Goal: Task Accomplishment & Management: Complete application form

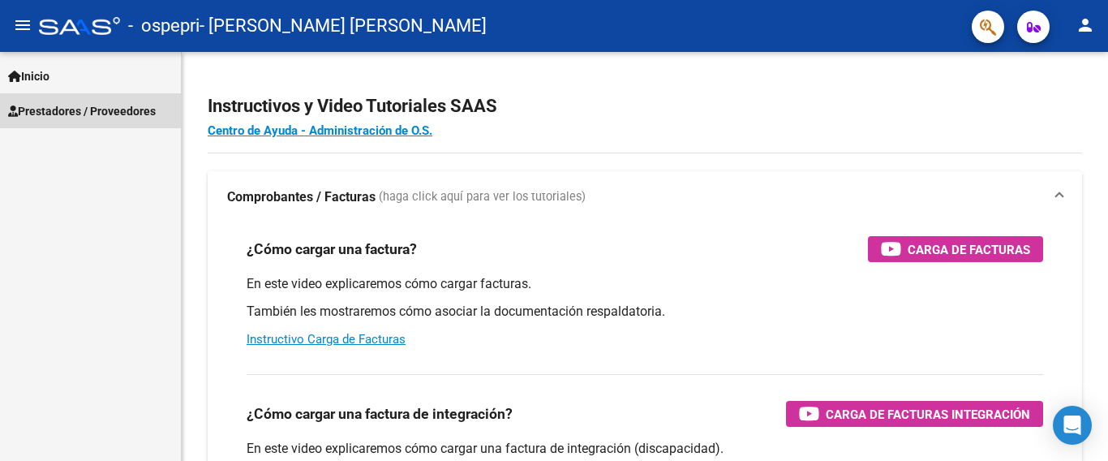
click at [97, 107] on span "Prestadores / Proveedores" at bounding box center [82, 111] width 148 height 18
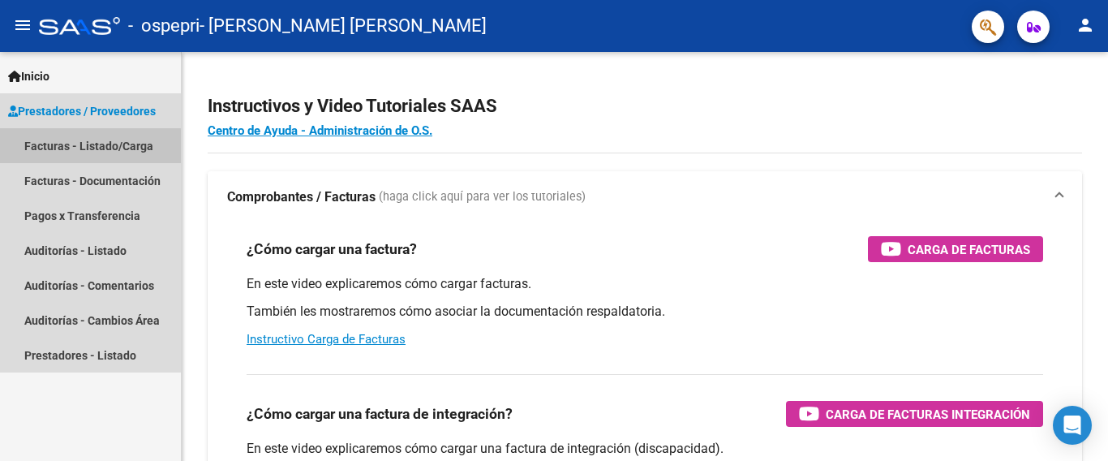
click at [82, 147] on link "Facturas - Listado/Carga" at bounding box center [90, 145] width 181 height 35
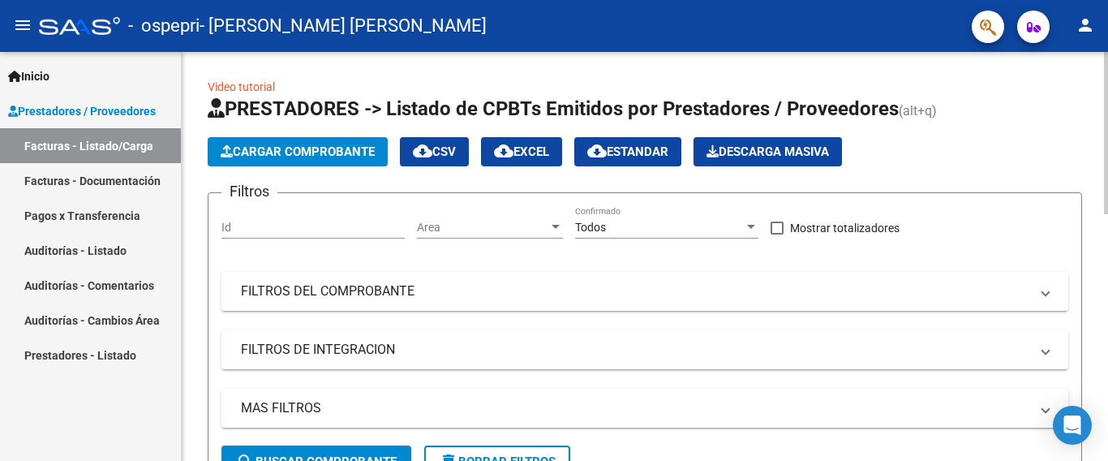
click at [243, 151] on span "Cargar Comprobante" at bounding box center [298, 151] width 154 height 15
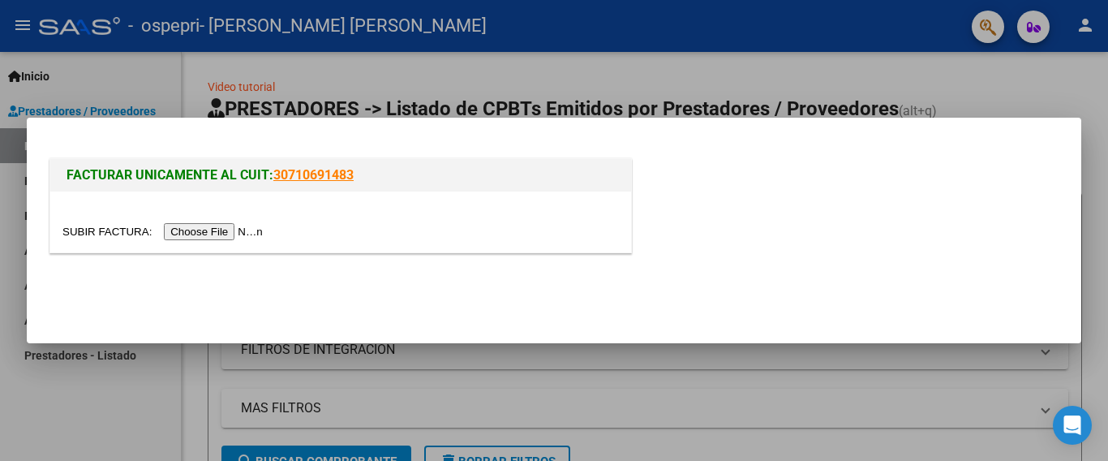
click at [217, 228] on input "file" at bounding box center [164, 231] width 205 height 17
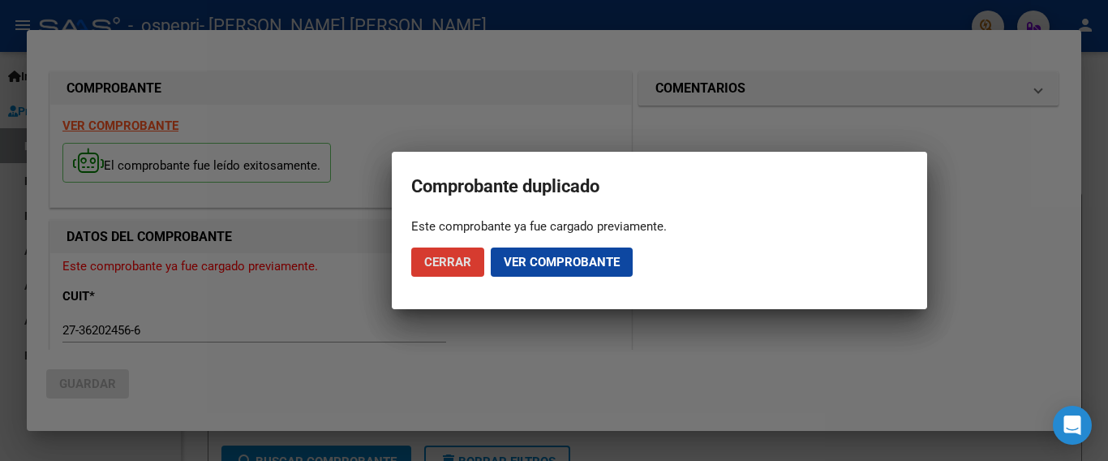
click at [458, 255] on span "Cerrar" at bounding box center [447, 262] width 47 height 15
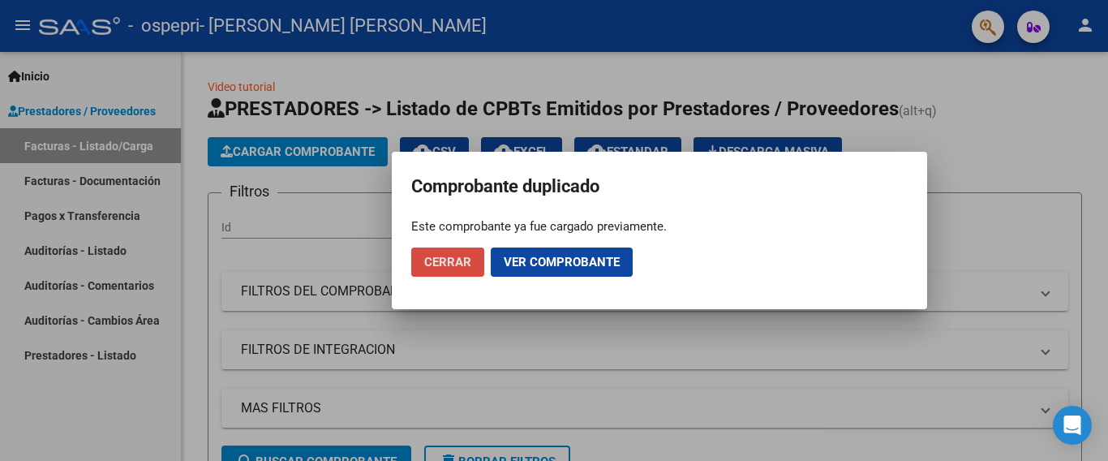
click at [441, 263] on span "Cerrar" at bounding box center [447, 262] width 47 height 15
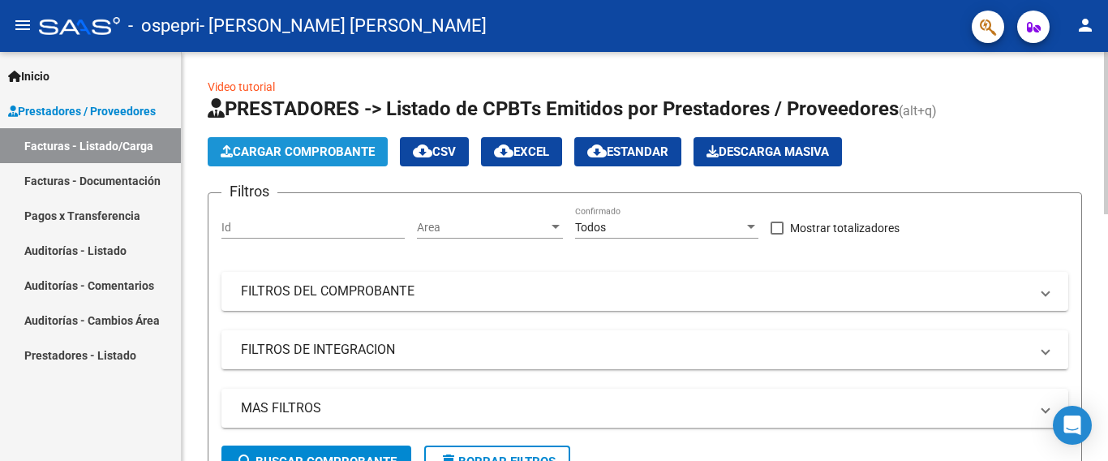
click at [290, 151] on span "Cargar Comprobante" at bounding box center [298, 151] width 154 height 15
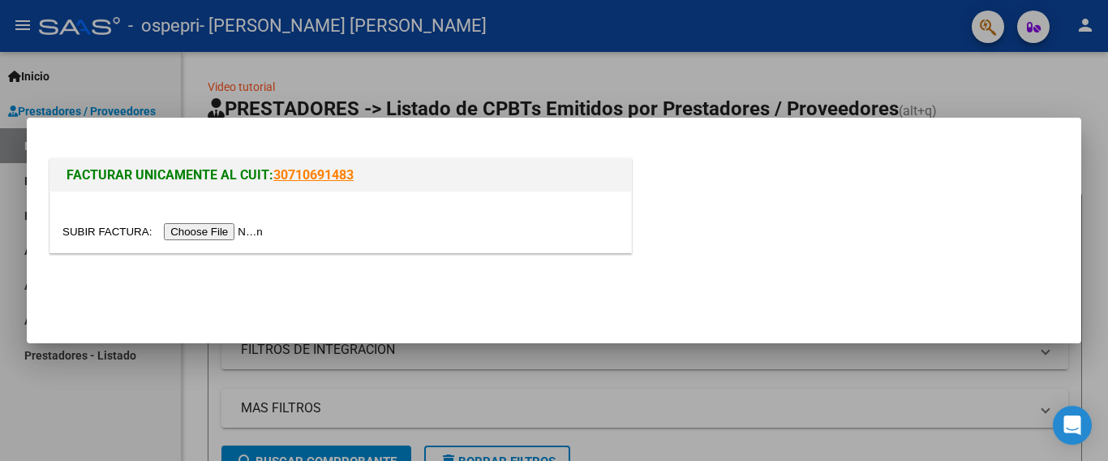
click at [217, 226] on input "file" at bounding box center [164, 231] width 205 height 17
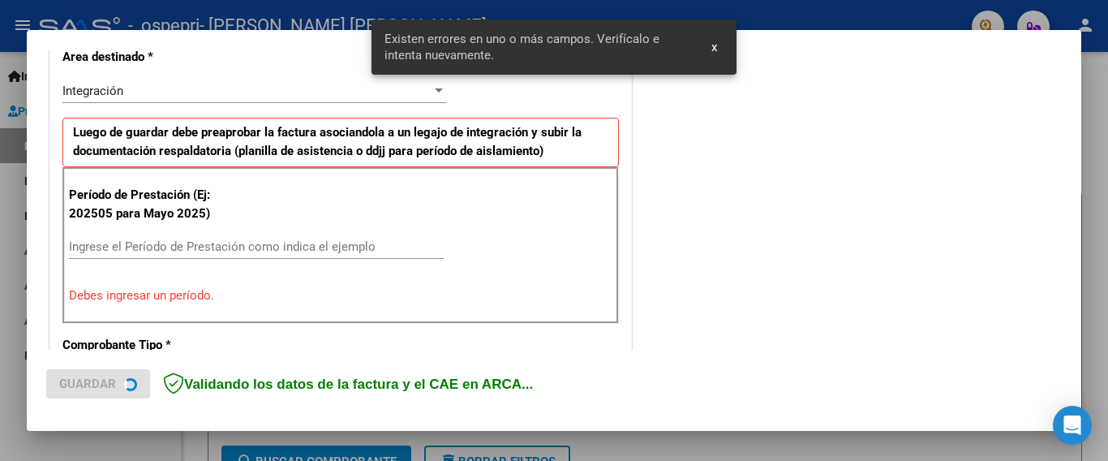
scroll to position [415, 0]
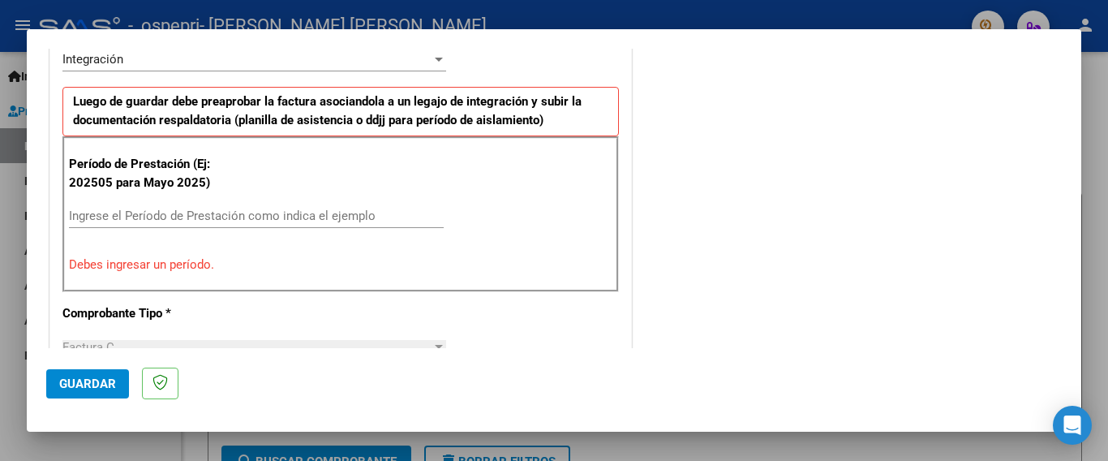
click at [488, 308] on div "CUIT * 27-36202456-6 Ingresar CUIT ANALISIS PRESTADOR [PERSON_NAME] [PERSON_NAM…" at bounding box center [340, 469] width 581 height 1263
click at [249, 70] on div "Integración Seleccionar Area" at bounding box center [254, 59] width 384 height 24
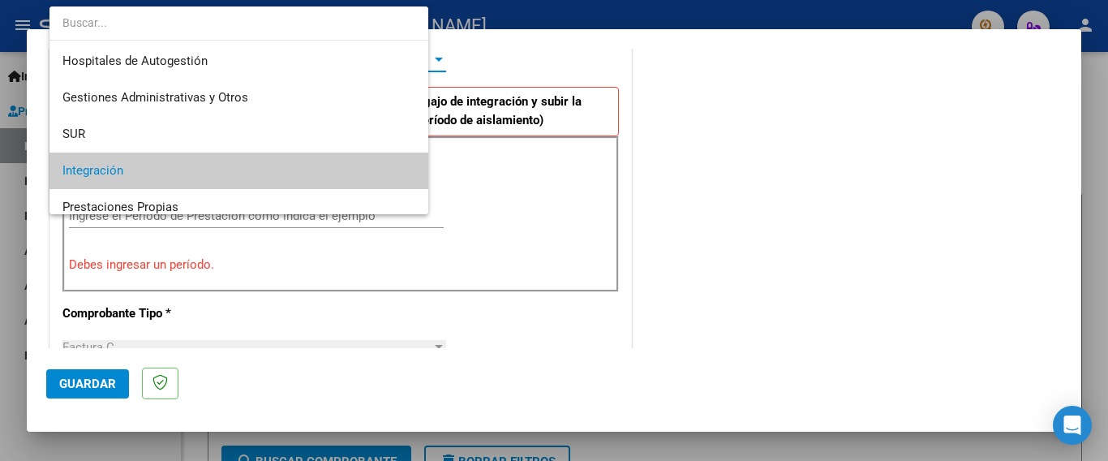
scroll to position [111, 0]
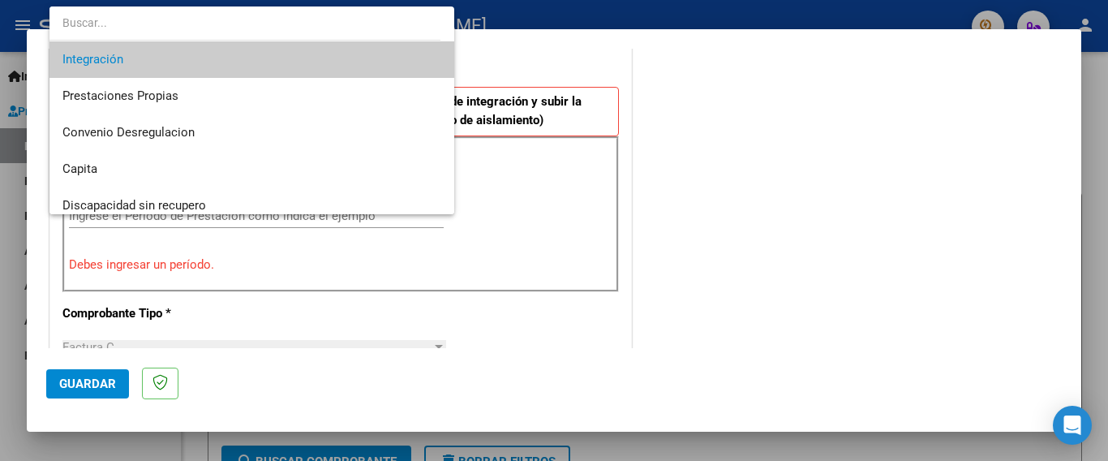
click at [505, 75] on div at bounding box center [554, 230] width 1108 height 461
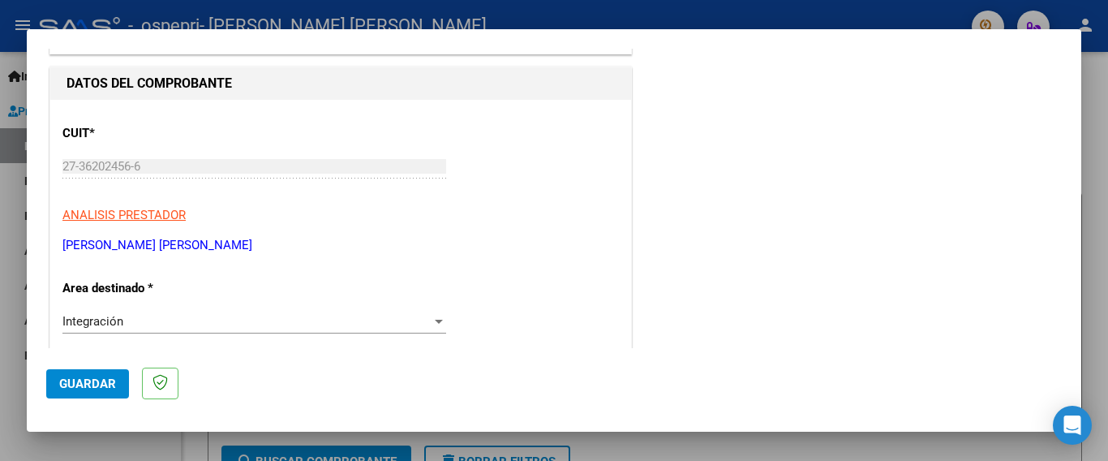
scroll to position [0, 0]
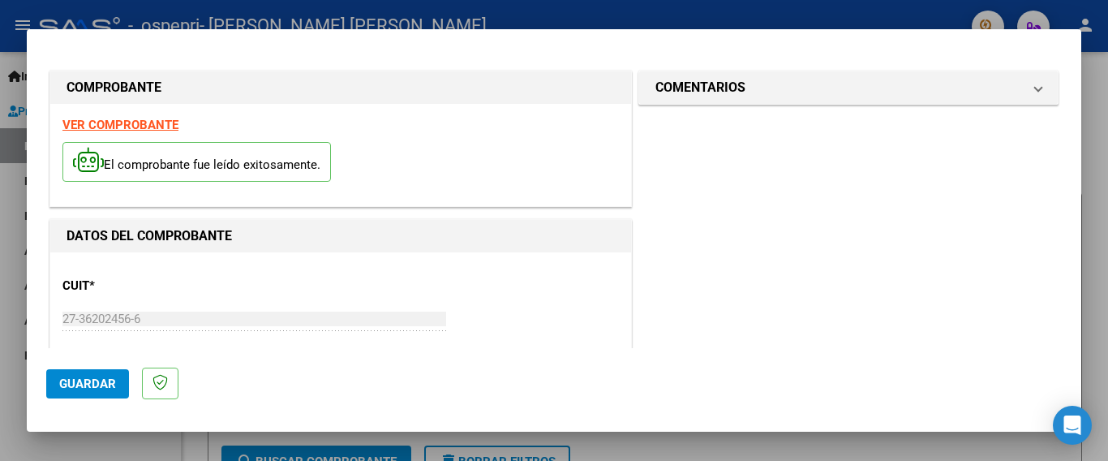
click at [388, 288] on div "CUIT * 27-36202456-6 Ingresar CUIT ANALISIS PRESTADOR [PERSON_NAME] [PERSON_NAM…" at bounding box center [340, 335] width 556 height 143
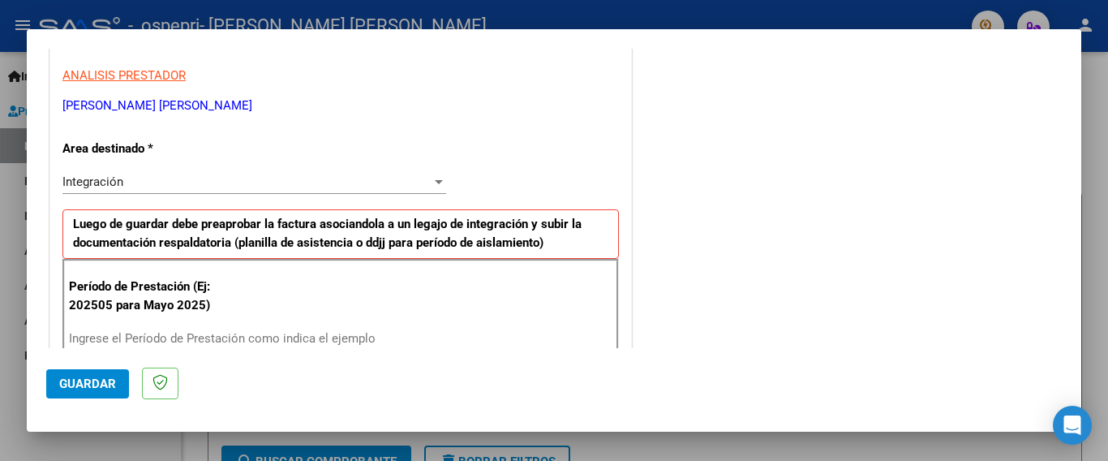
scroll to position [324, 0]
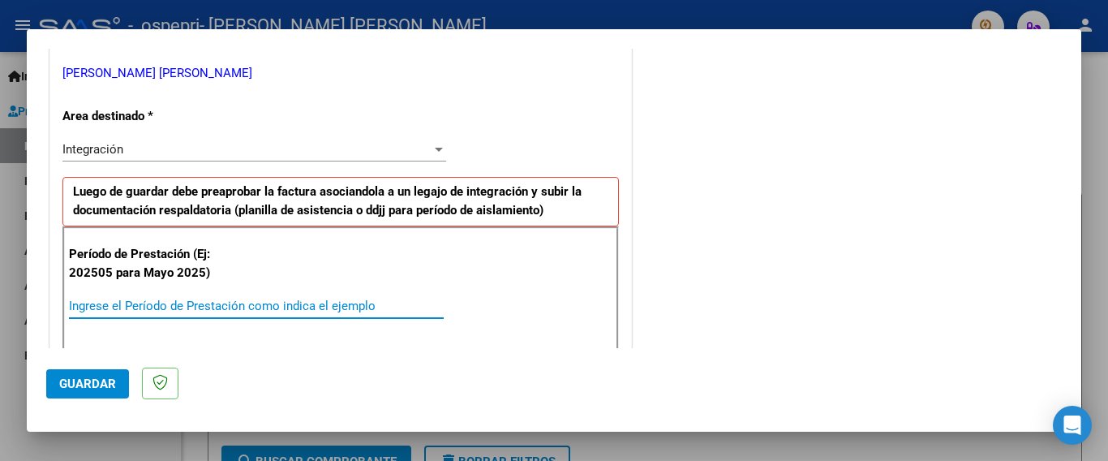
click at [94, 310] on input "Ingrese el Período de Prestación como indica el ejemplo" at bounding box center [256, 306] width 375 height 15
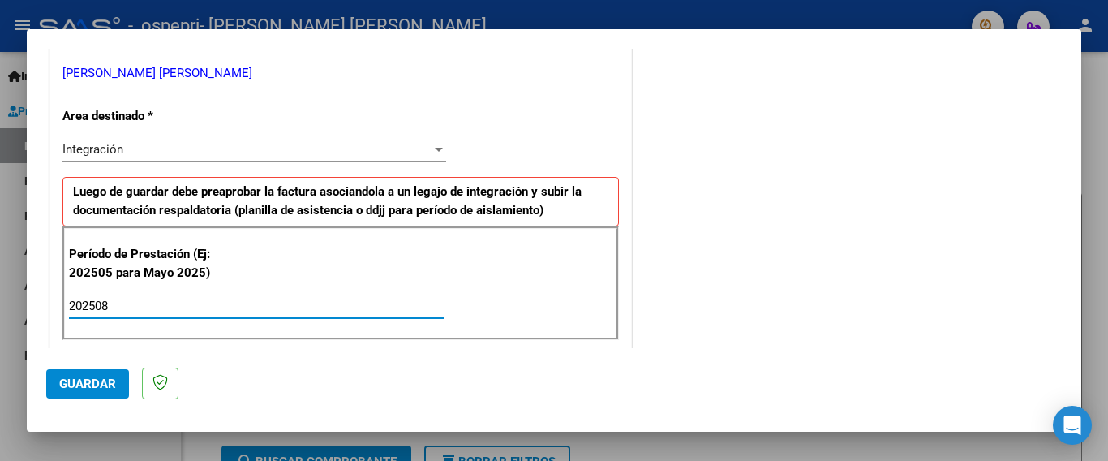
type input "202508"
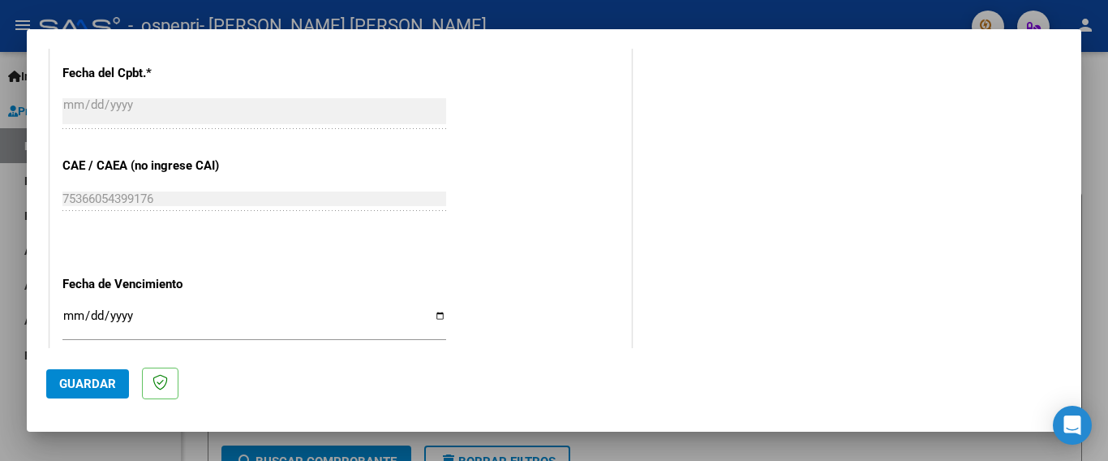
scroll to position [973, 0]
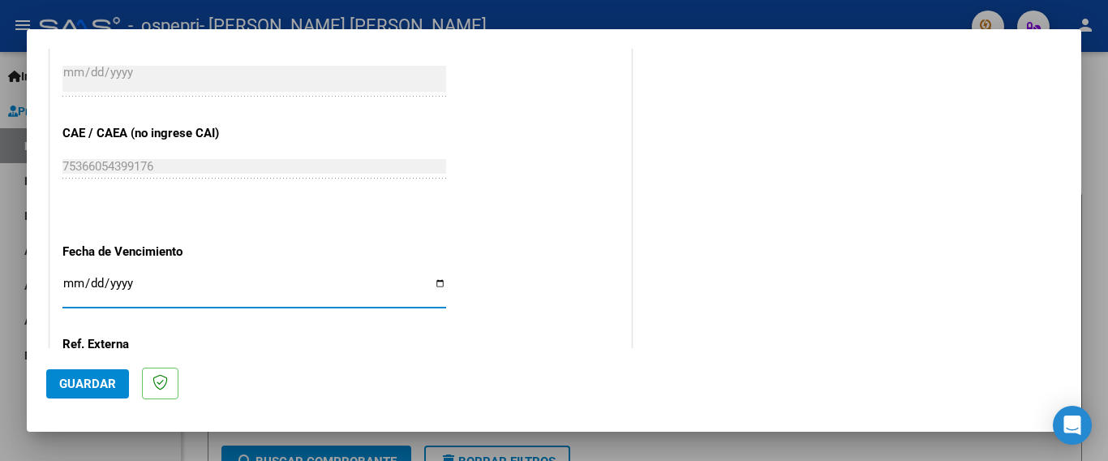
click at [436, 280] on input "Ingresar la fecha" at bounding box center [254, 290] width 384 height 26
type input "[DATE]"
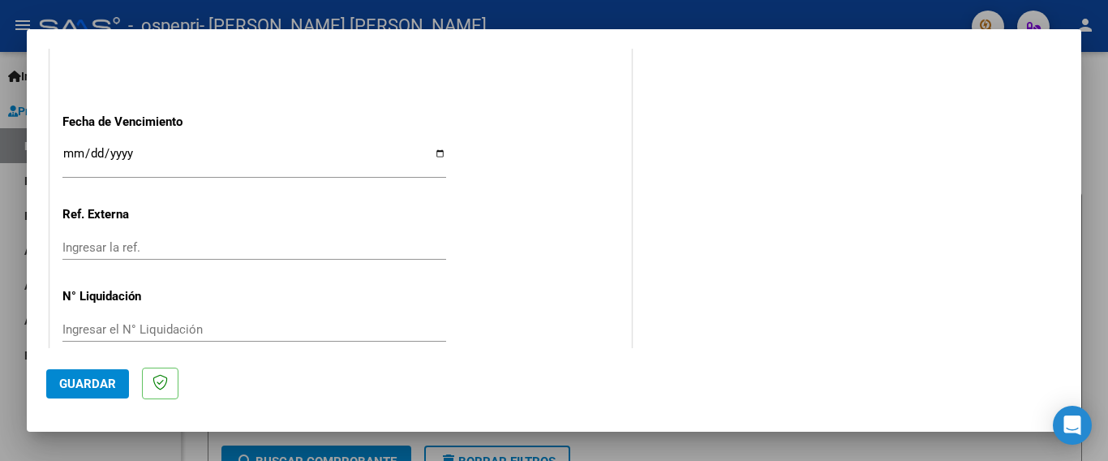
scroll to position [1108, 0]
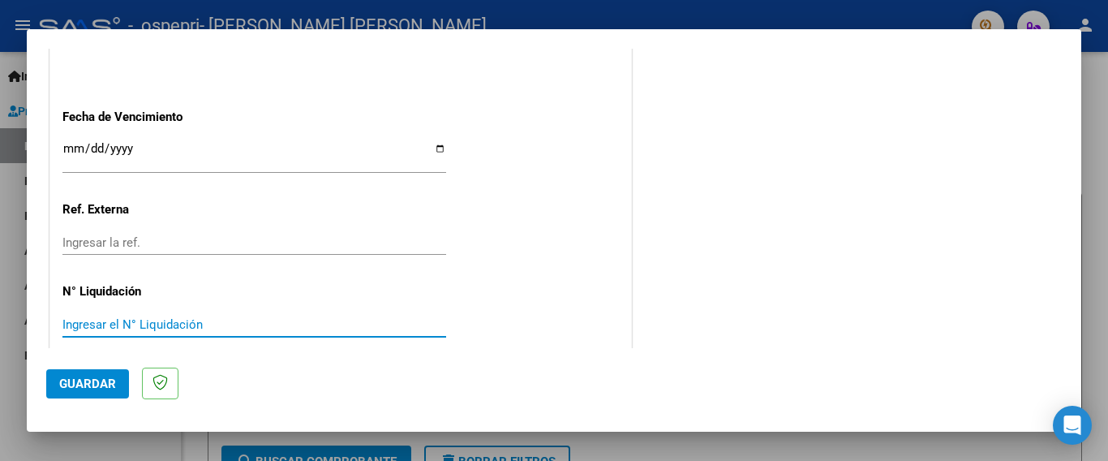
click at [158, 317] on input "Ingresar el N° Liquidación" at bounding box center [254, 324] width 384 height 15
paste input "0000270210"
type input "0000270210"
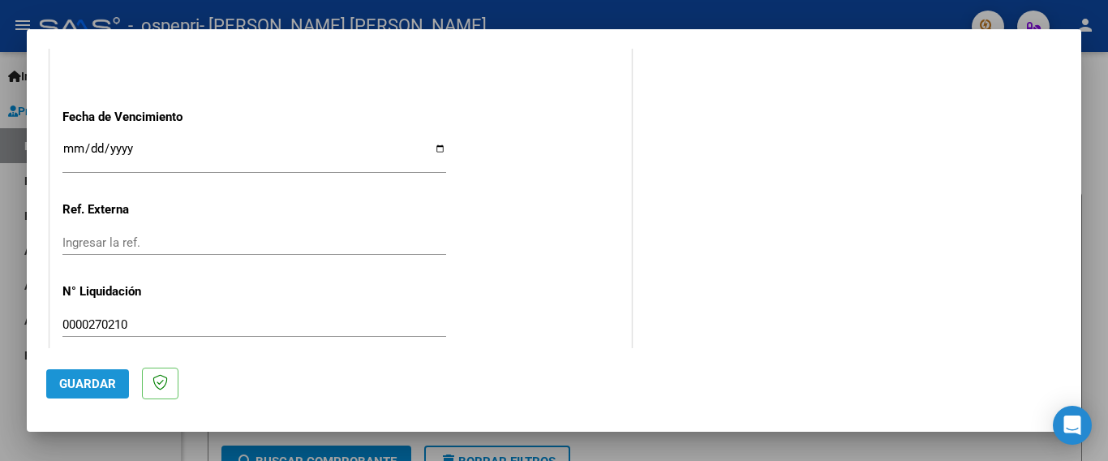
click at [60, 393] on button "Guardar" at bounding box center [87, 383] width 83 height 29
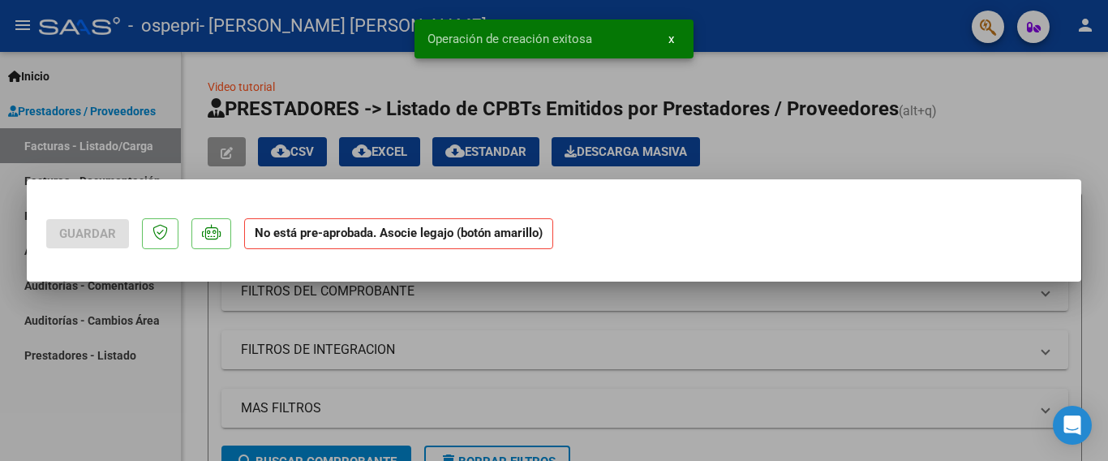
scroll to position [0, 0]
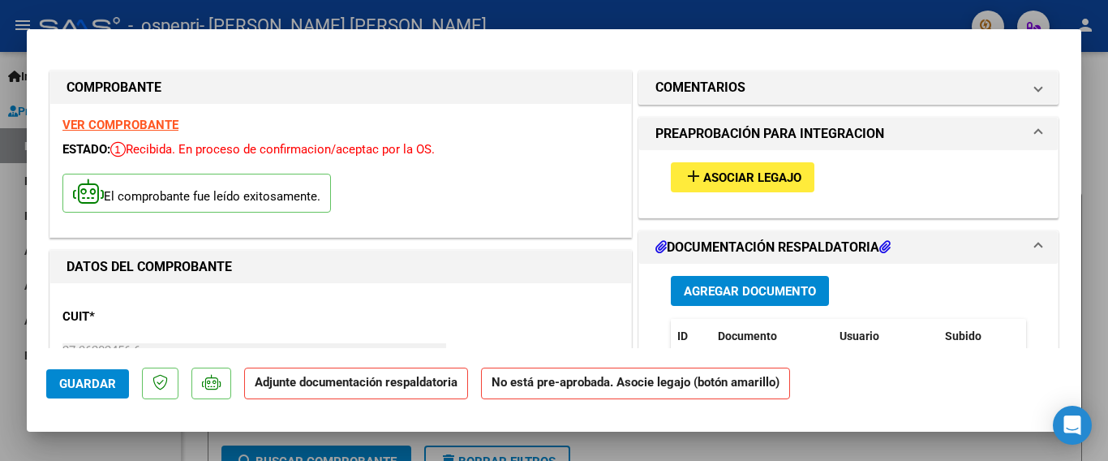
click at [696, 294] on span "Agregar Documento" at bounding box center [750, 291] width 132 height 15
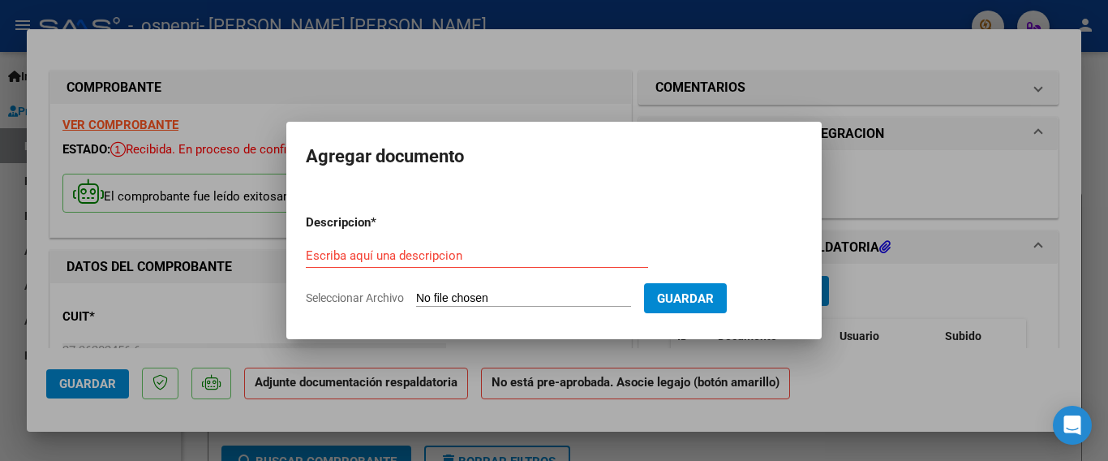
click at [448, 303] on input "Seleccionar Archivo" at bounding box center [523, 298] width 215 height 15
type input "C:\fakepath\WhatsApp Image [DATE] 20.59.13.pdf"
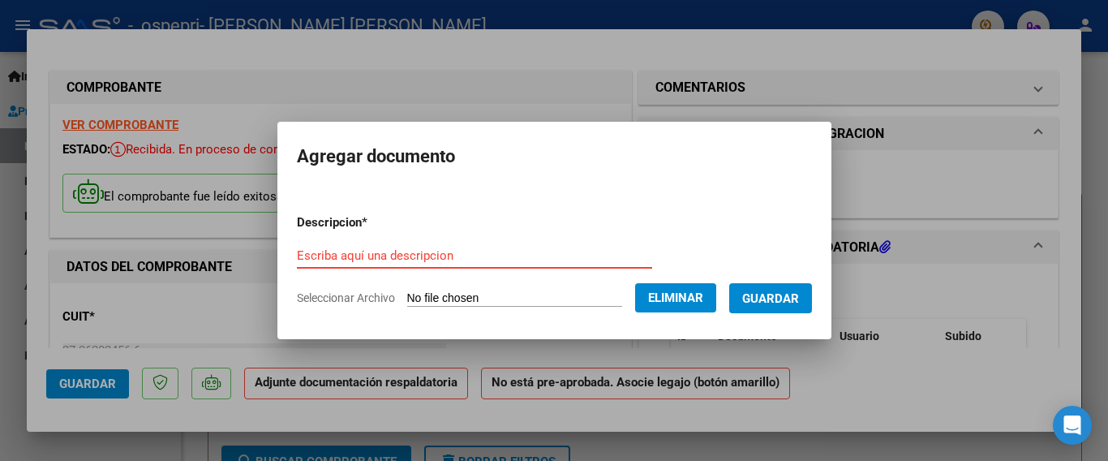
click at [379, 254] on input "Escriba aquí una descripcion" at bounding box center [474, 255] width 355 height 15
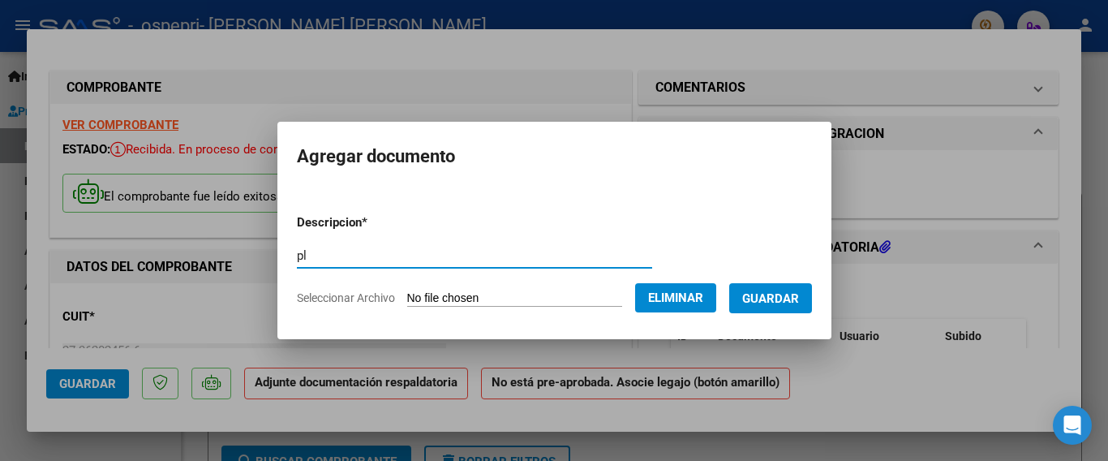
type input "p"
type input "planillas firmas"
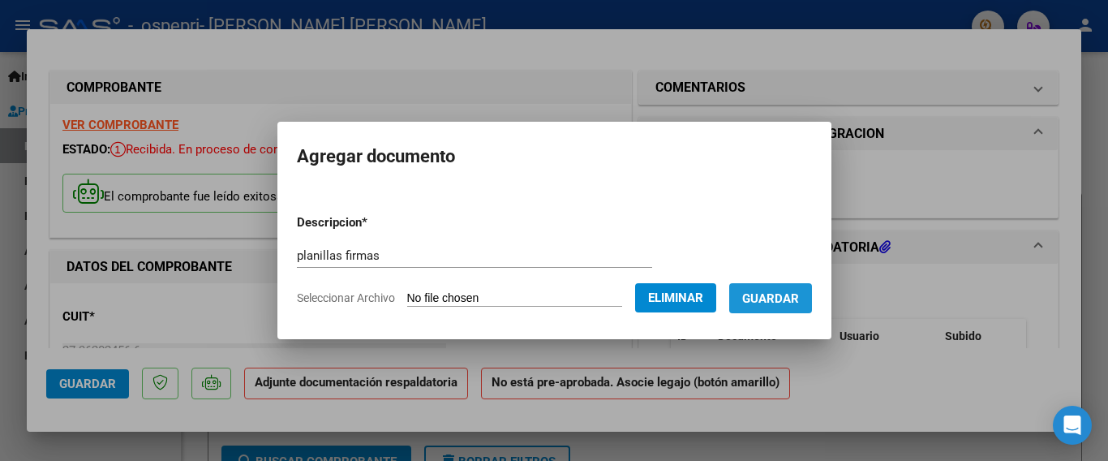
click at [780, 293] on span "Guardar" at bounding box center [770, 298] width 57 height 15
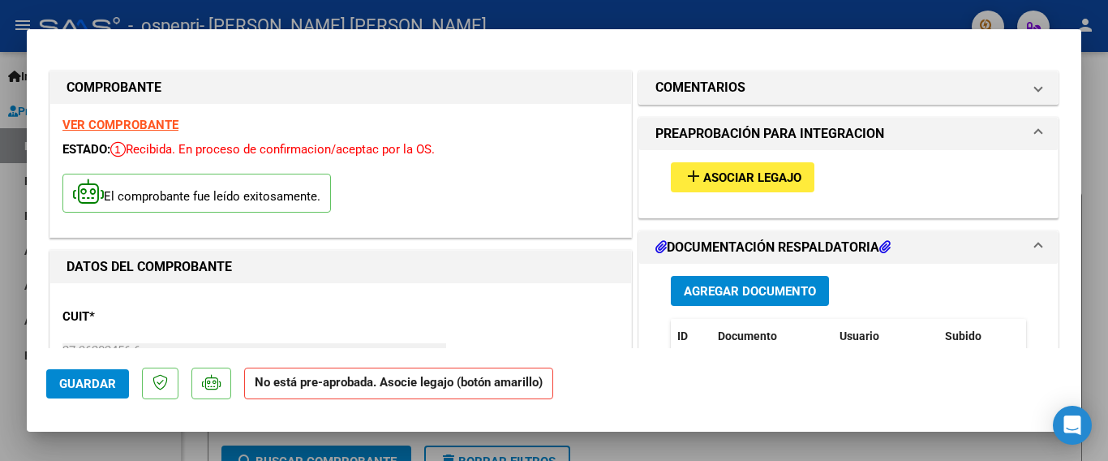
click at [740, 176] on span "Asociar Legajo" at bounding box center [752, 177] width 98 height 15
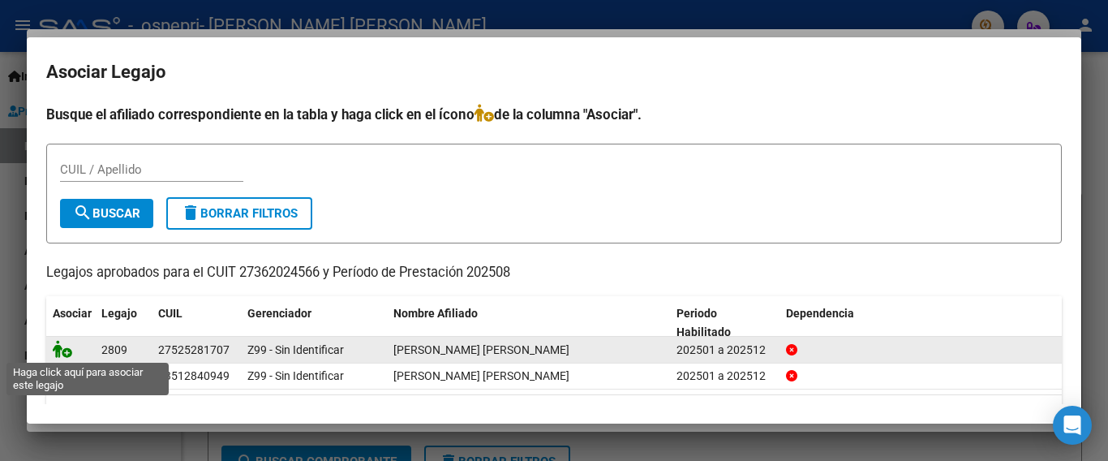
click at [62, 350] on icon at bounding box center [62, 349] width 19 height 18
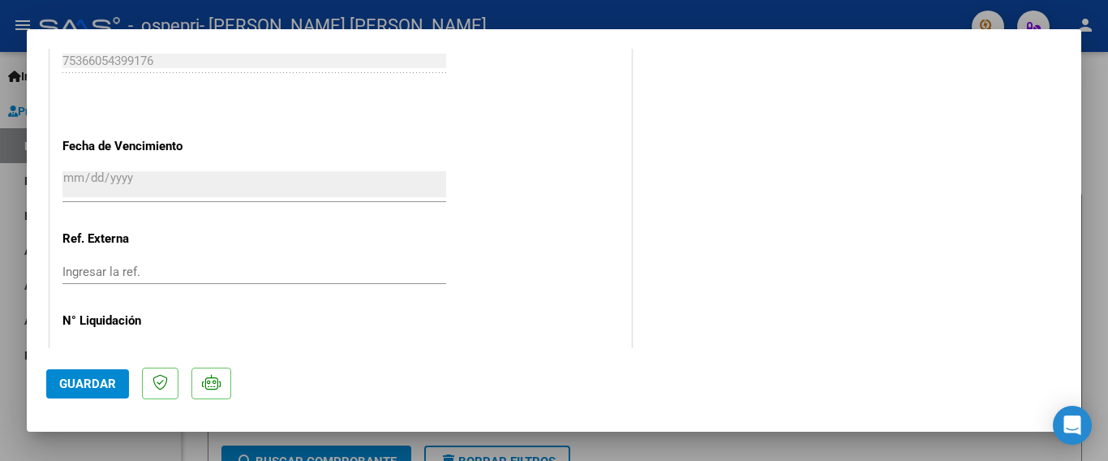
scroll to position [1132, 0]
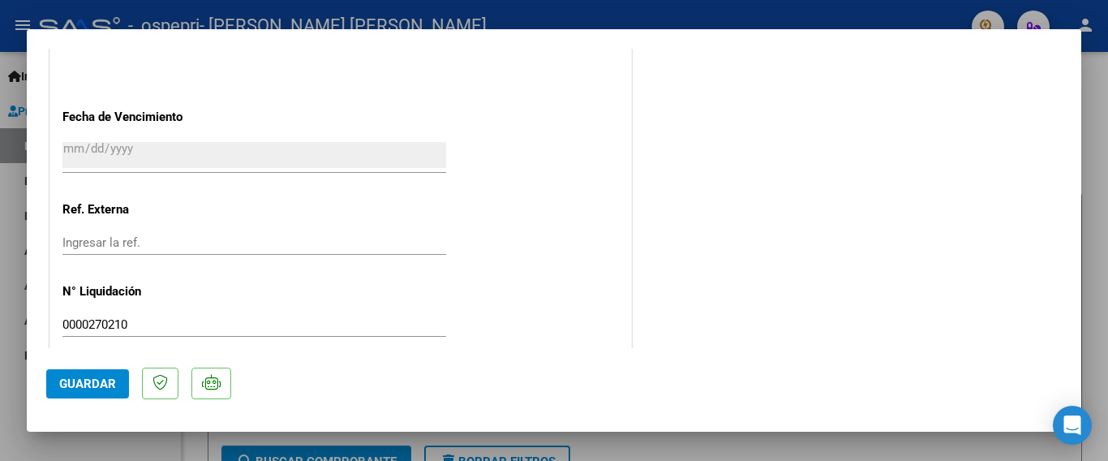
click at [79, 378] on span "Guardar" at bounding box center [87, 383] width 57 height 15
click at [739, 436] on div at bounding box center [554, 230] width 1108 height 461
type input "$ 0,00"
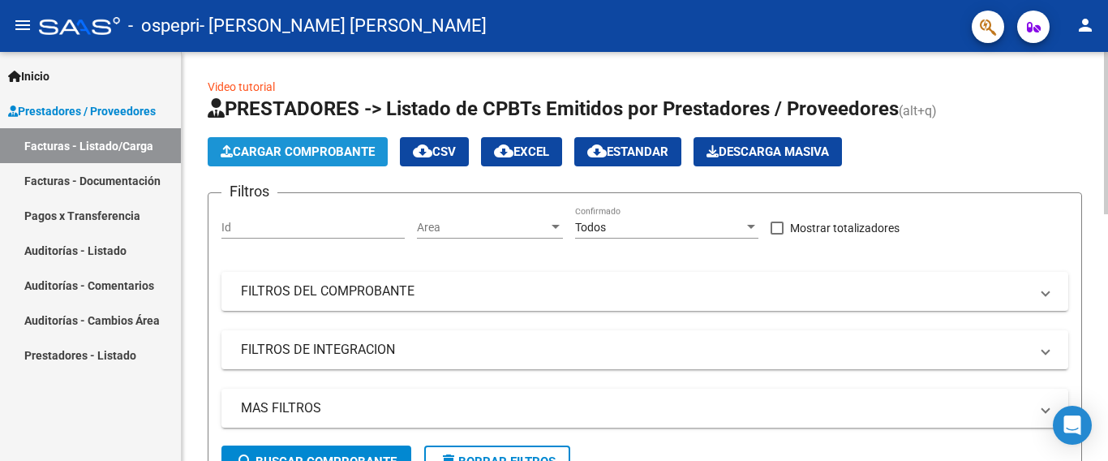
click at [281, 150] on span "Cargar Comprobante" at bounding box center [298, 151] width 154 height 15
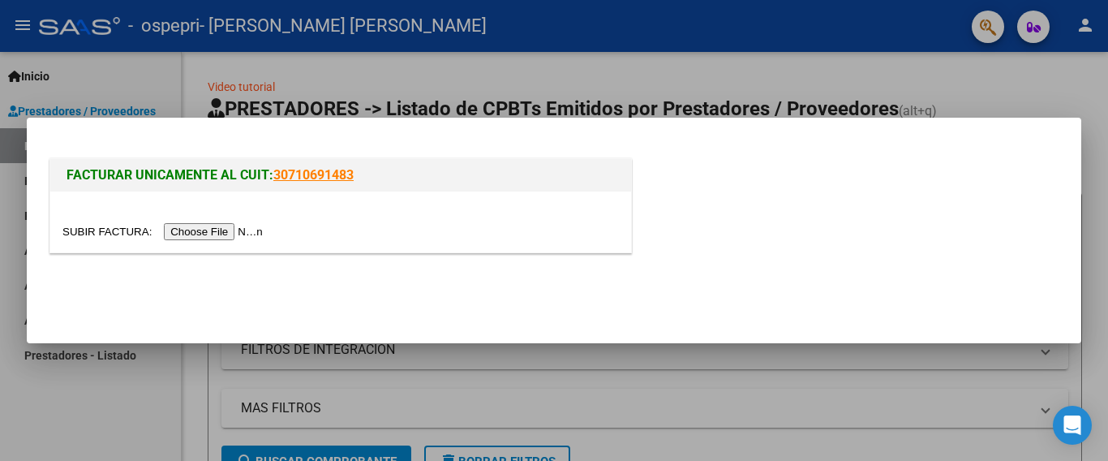
click at [221, 235] on input "file" at bounding box center [164, 231] width 205 height 17
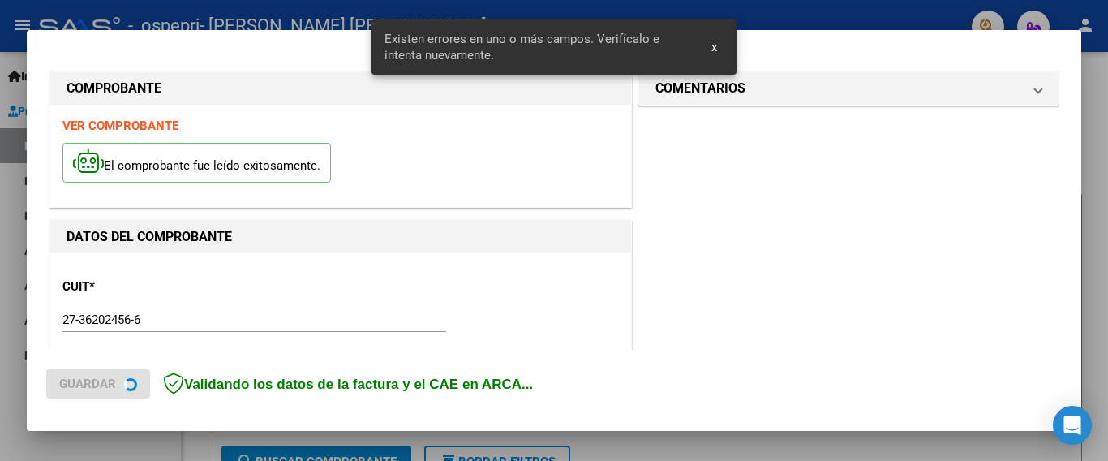
scroll to position [415, 0]
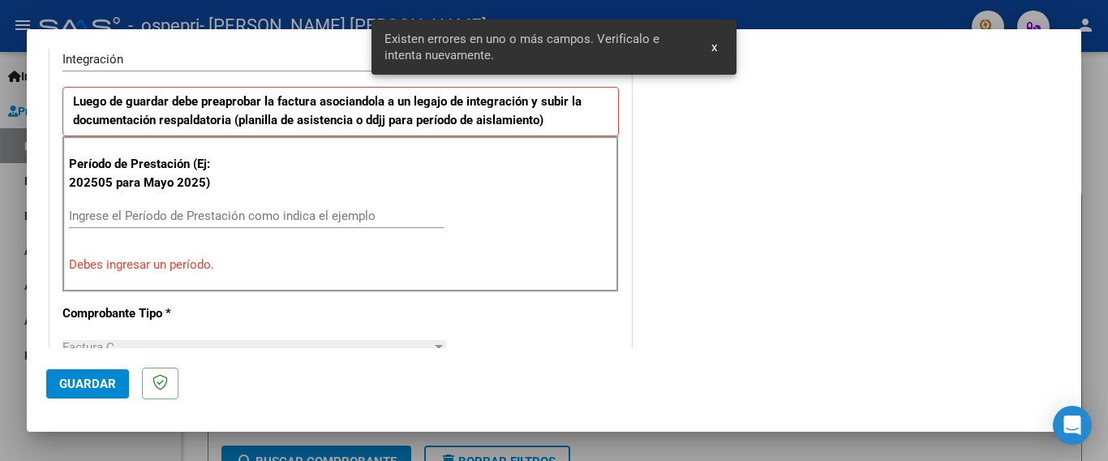
click at [715, 49] on span "x" at bounding box center [714, 47] width 6 height 15
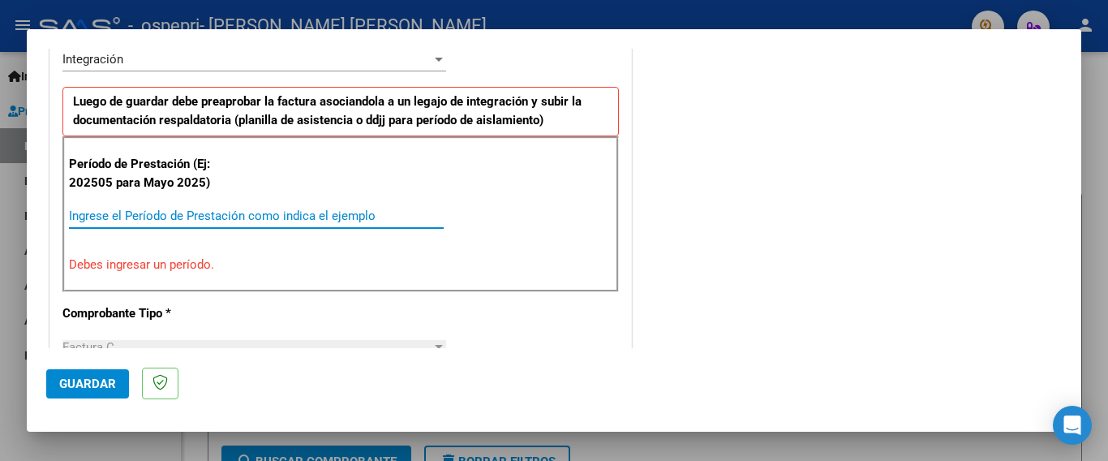
click at [86, 217] on input "Ingrese el Período de Prestación como indica el ejemplo" at bounding box center [256, 215] width 375 height 15
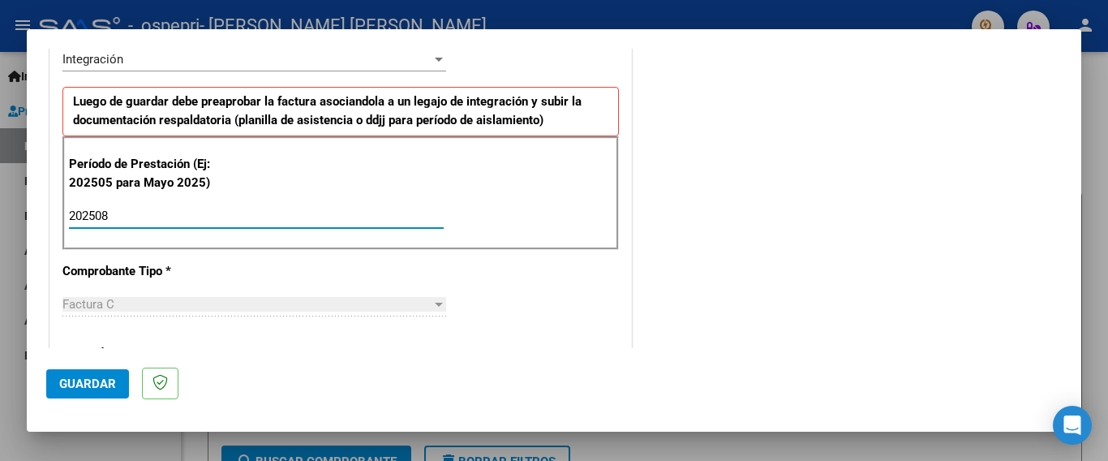
type input "202508"
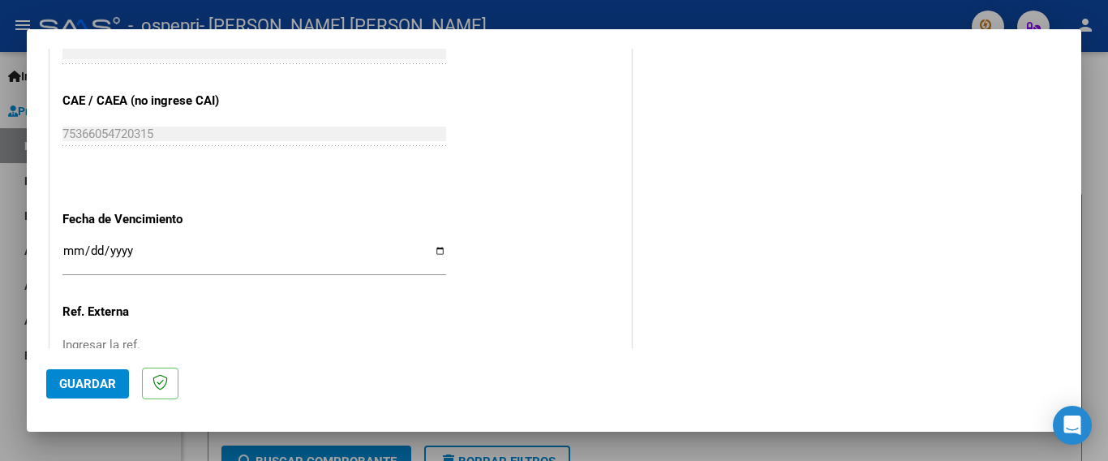
scroll to position [1038, 0]
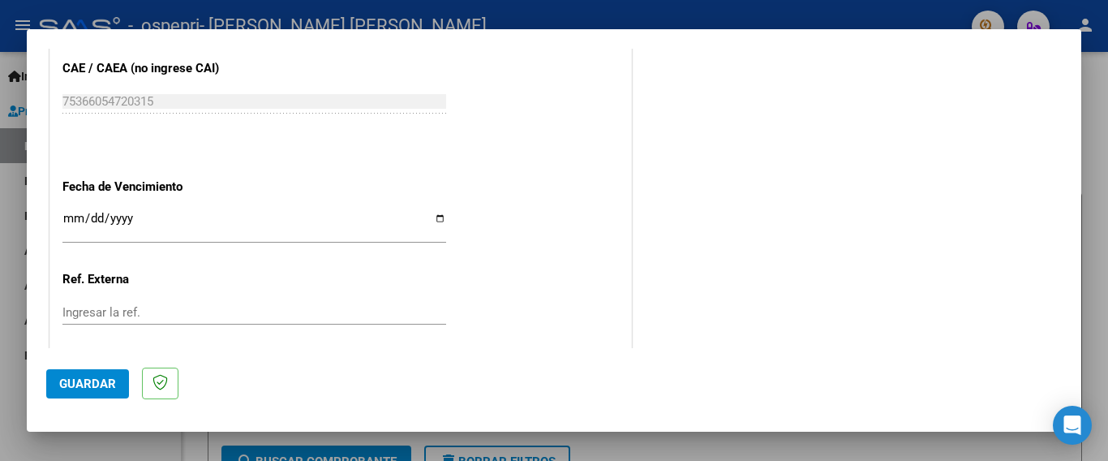
click at [428, 212] on input "Ingresar la fecha" at bounding box center [254, 225] width 384 height 26
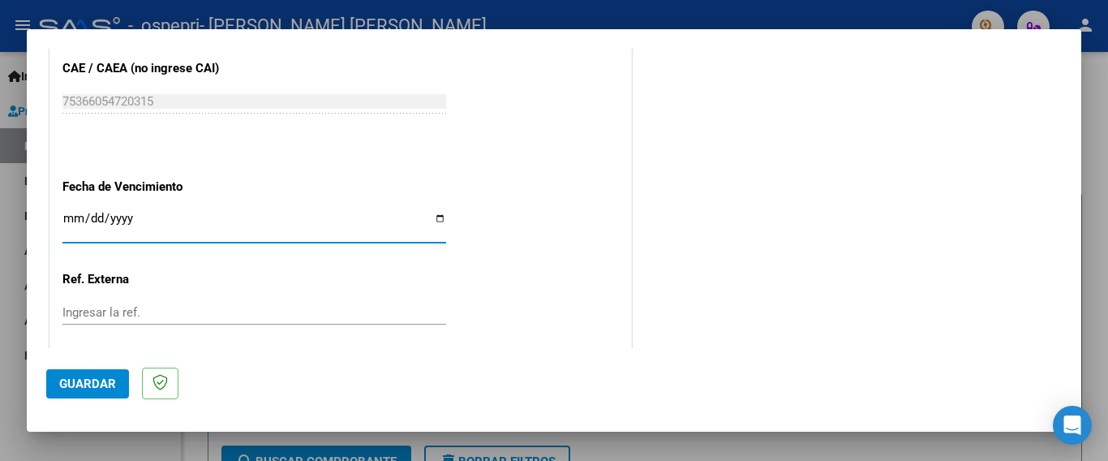
type input "[DATE]"
click at [260, 305] on input "Ingresar la ref." at bounding box center [254, 312] width 384 height 15
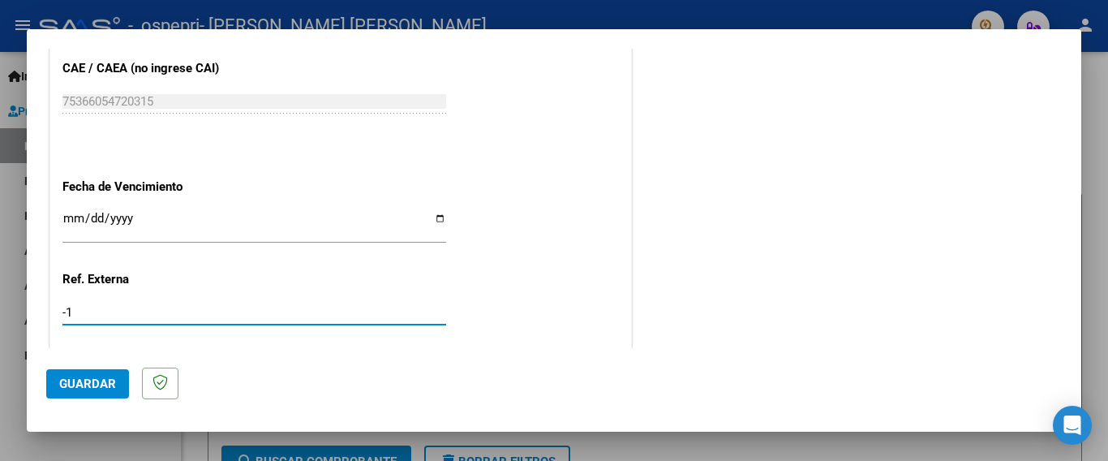
type input "0"
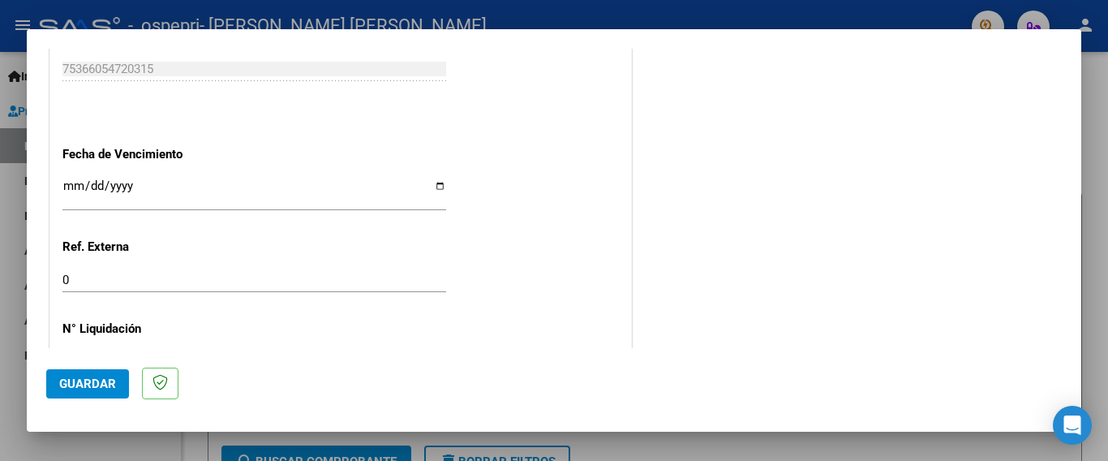
scroll to position [1103, 0]
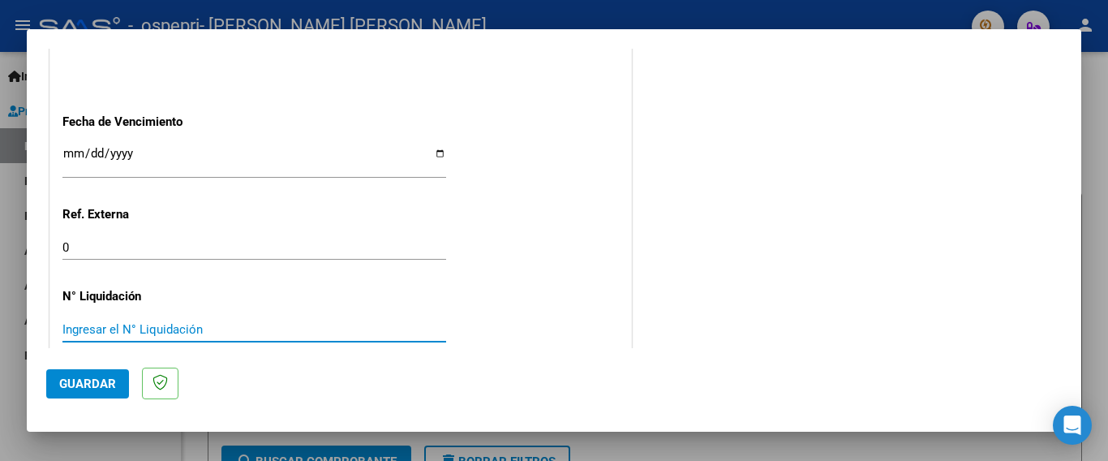
click at [174, 322] on input "Ingresar el N° Liquidación" at bounding box center [254, 329] width 384 height 15
paste input "0000270210"
type input "0000270210"
click at [76, 389] on span "Guardar" at bounding box center [87, 383] width 57 height 15
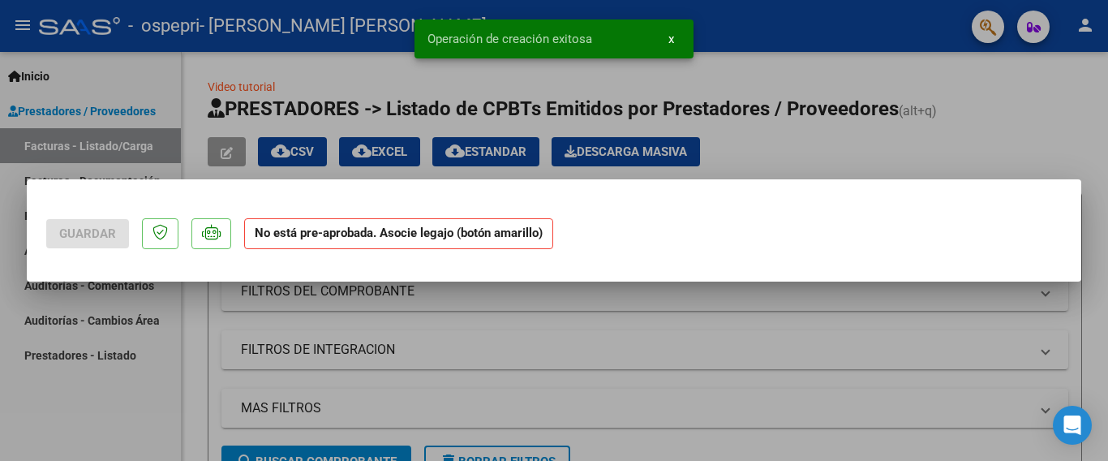
scroll to position [0, 0]
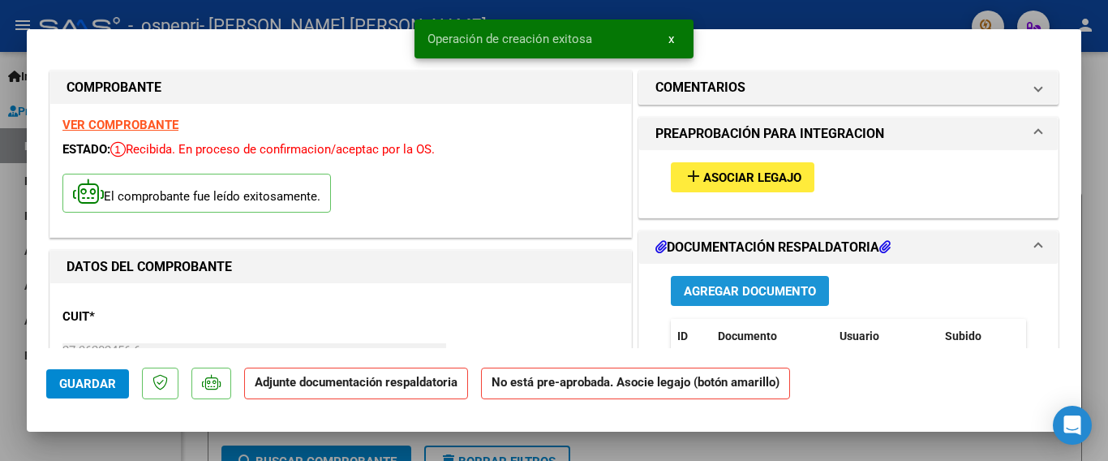
click at [713, 286] on span "Agregar Documento" at bounding box center [750, 291] width 132 height 15
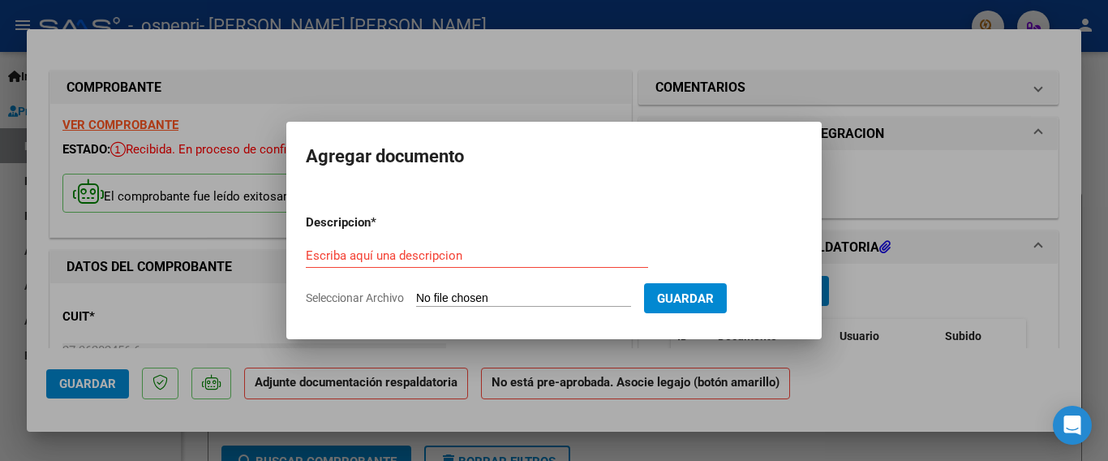
click at [430, 298] on input "Seleccionar Archivo" at bounding box center [523, 298] width 215 height 15
type input "C:\fakepath\WhatsApp Image [DATE] 20.58.52.pdf"
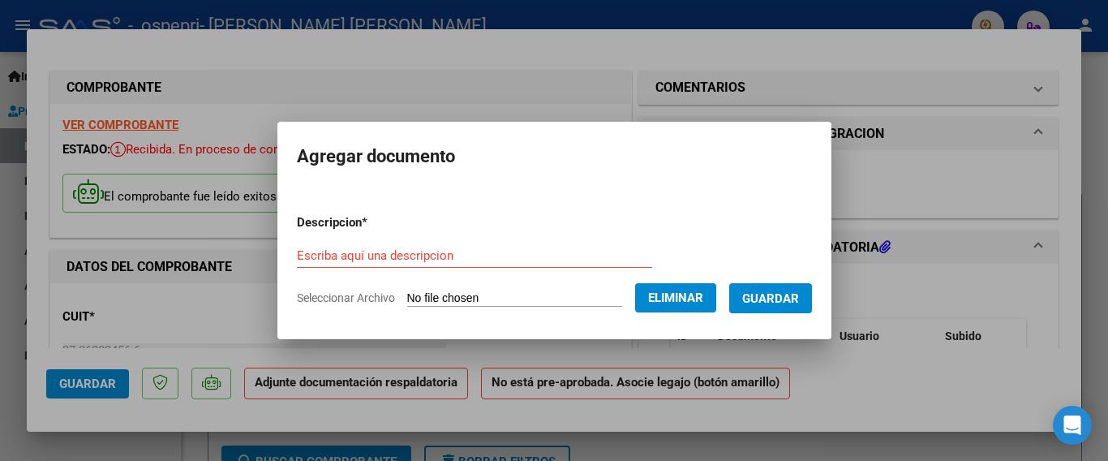
click at [394, 260] on input "Escriba aquí una descripcion" at bounding box center [474, 255] width 355 height 15
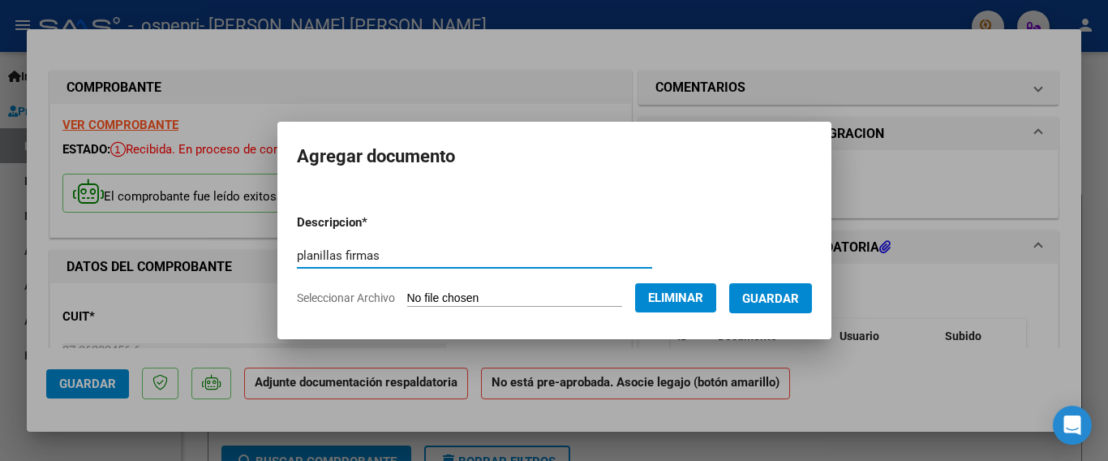
type input "planillas firmas"
click at [771, 305] on span "Guardar" at bounding box center [770, 298] width 57 height 15
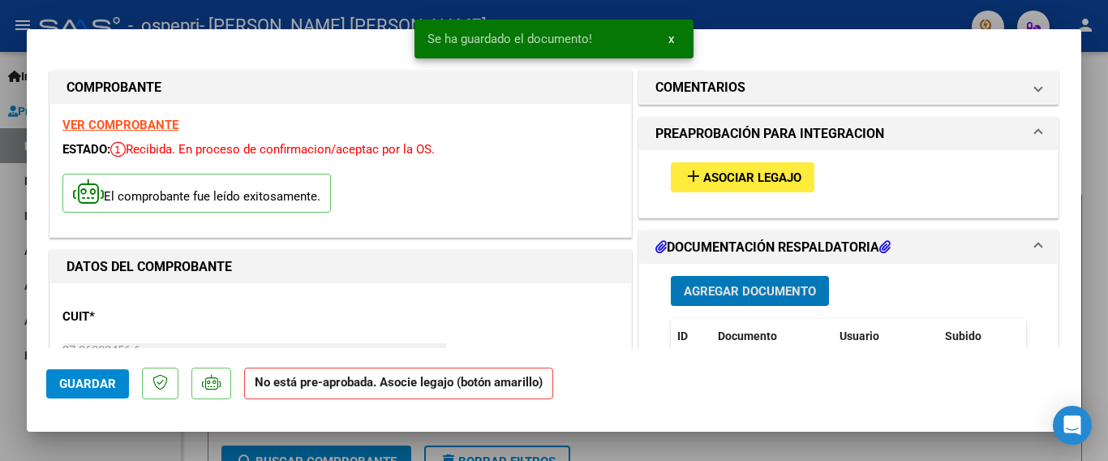
click at [718, 175] on span "Asociar Legajo" at bounding box center [752, 177] width 98 height 15
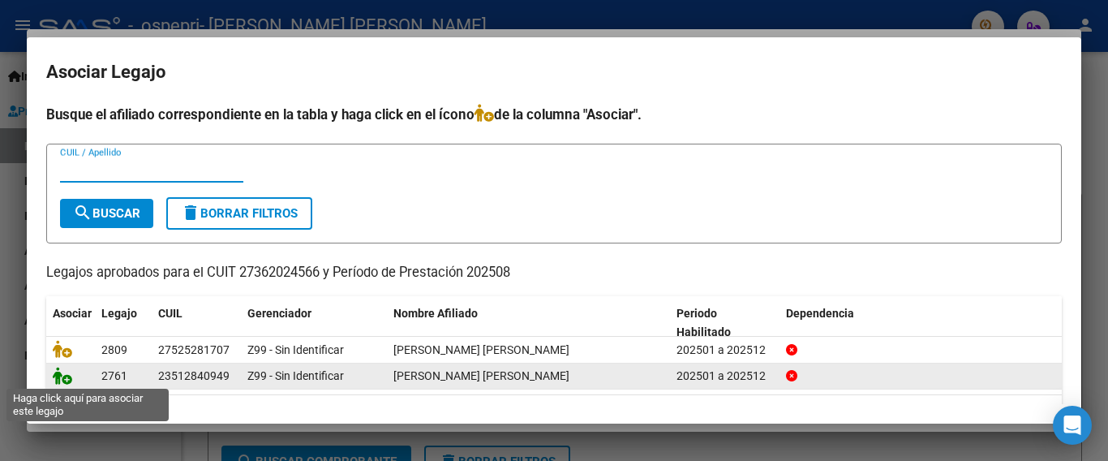
click at [57, 378] on icon at bounding box center [62, 376] width 19 height 18
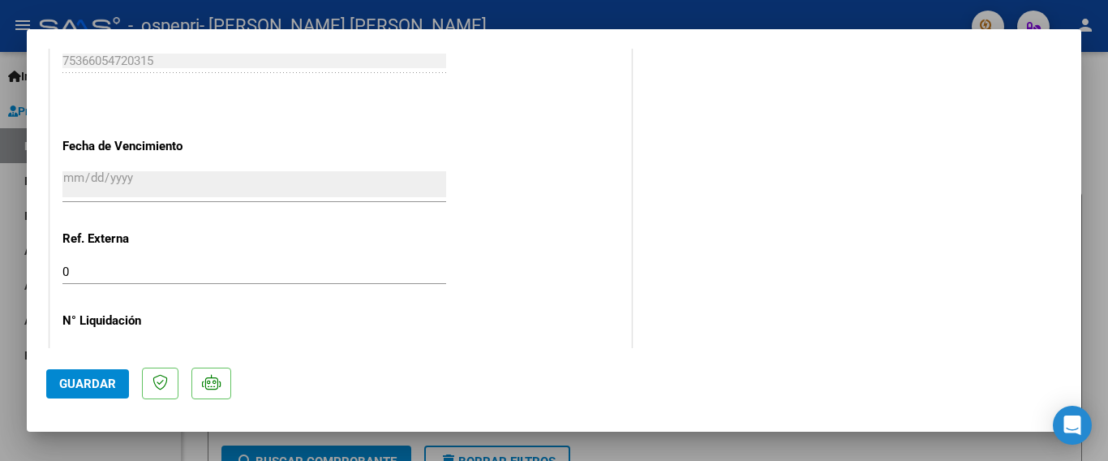
scroll to position [1132, 0]
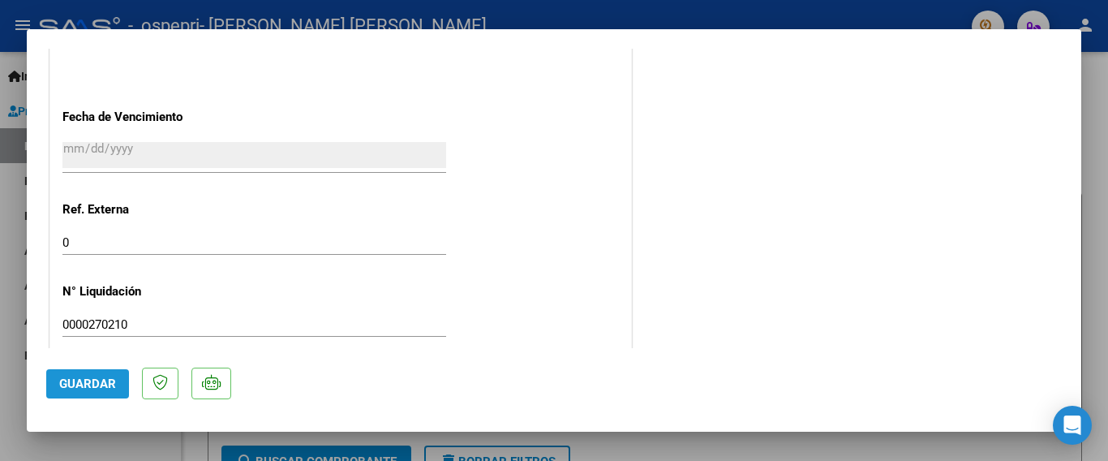
click at [110, 381] on span "Guardar" at bounding box center [87, 383] width 57 height 15
click at [1097, 122] on div at bounding box center [554, 230] width 1108 height 461
